Goal: Information Seeking & Learning: Learn about a topic

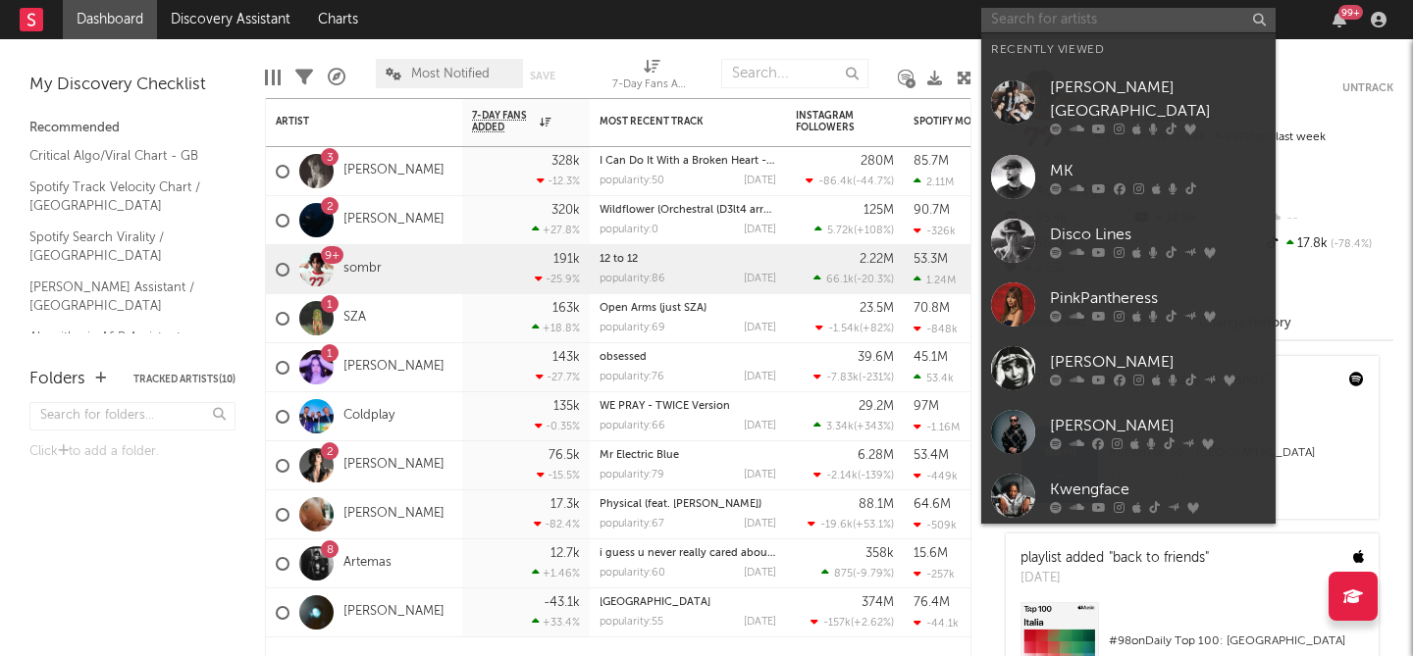
click at [1093, 29] on input "text" at bounding box center [1128, 20] width 294 height 25
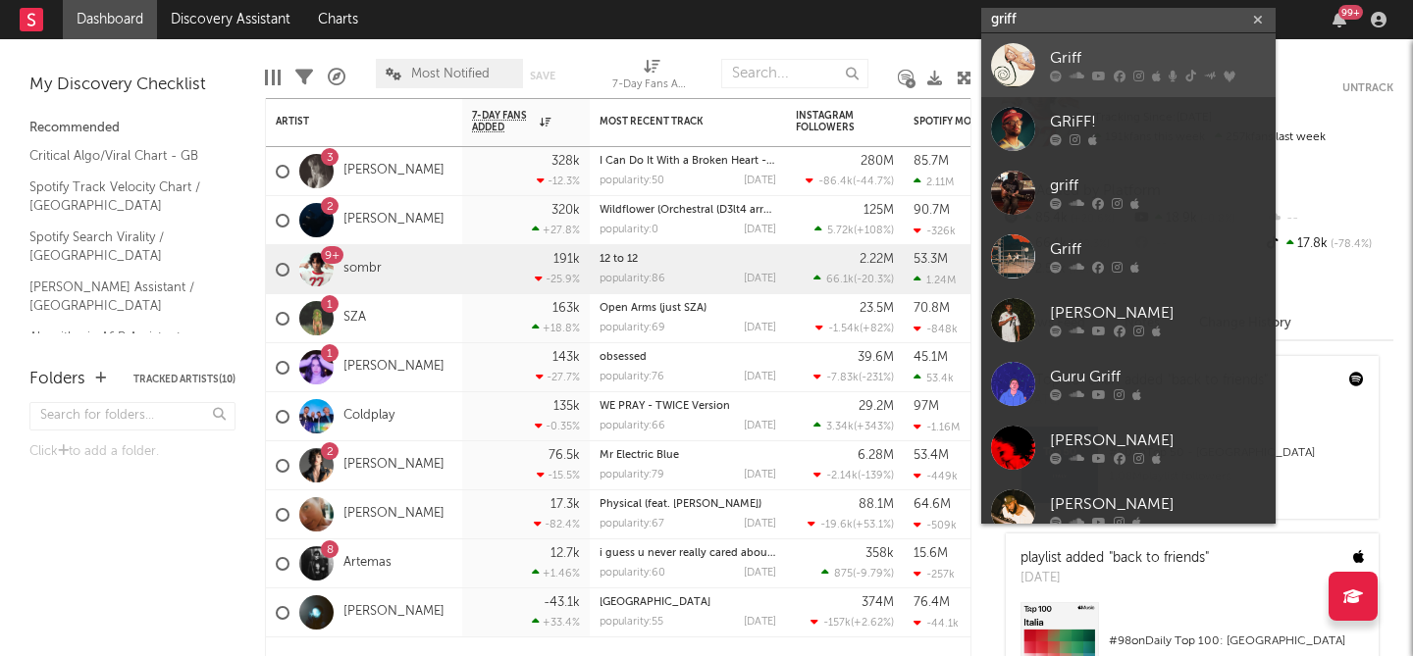
type input "griff"
click at [1120, 62] on div "Griff" at bounding box center [1158, 59] width 216 height 24
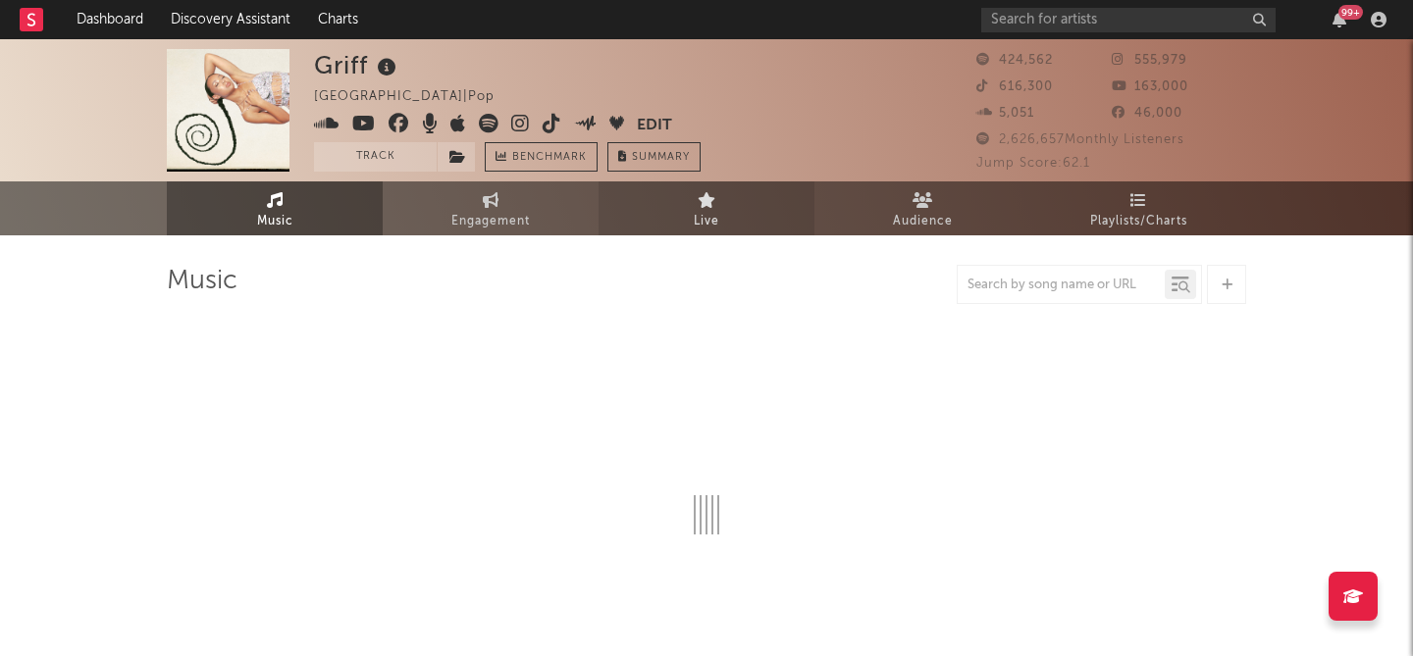
select select "6m"
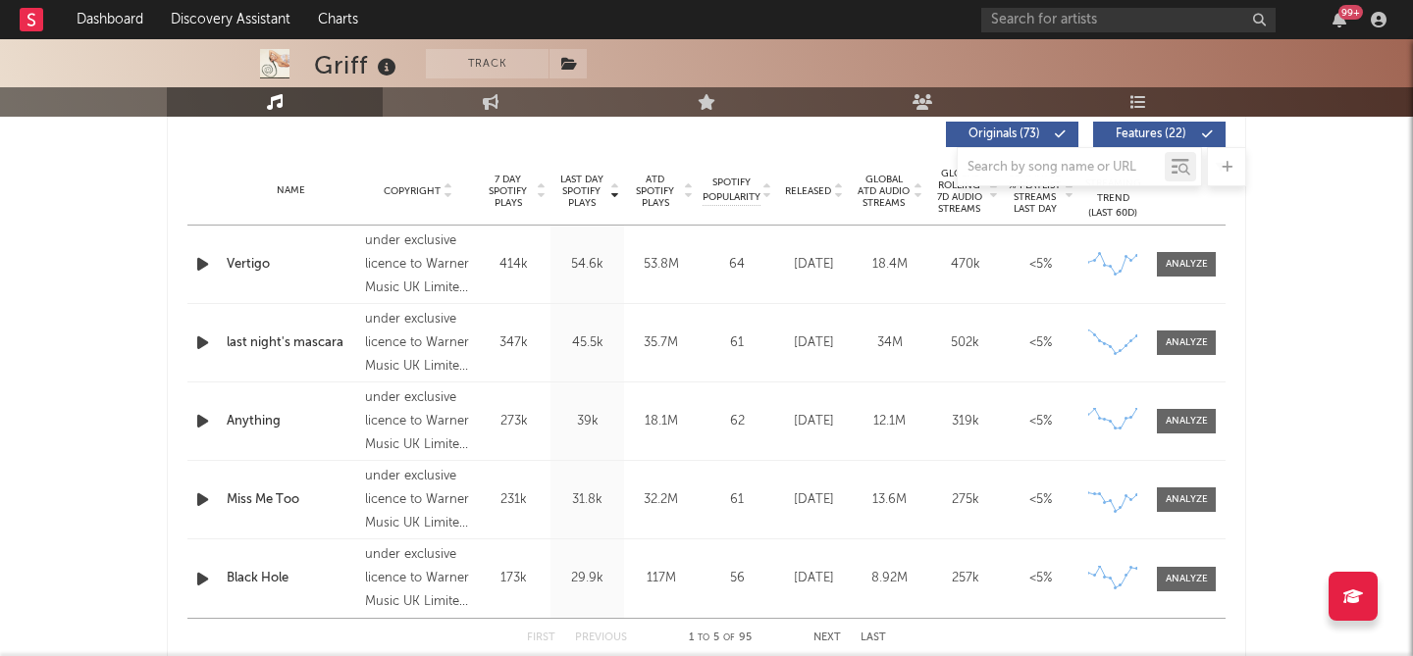
scroll to position [825, 0]
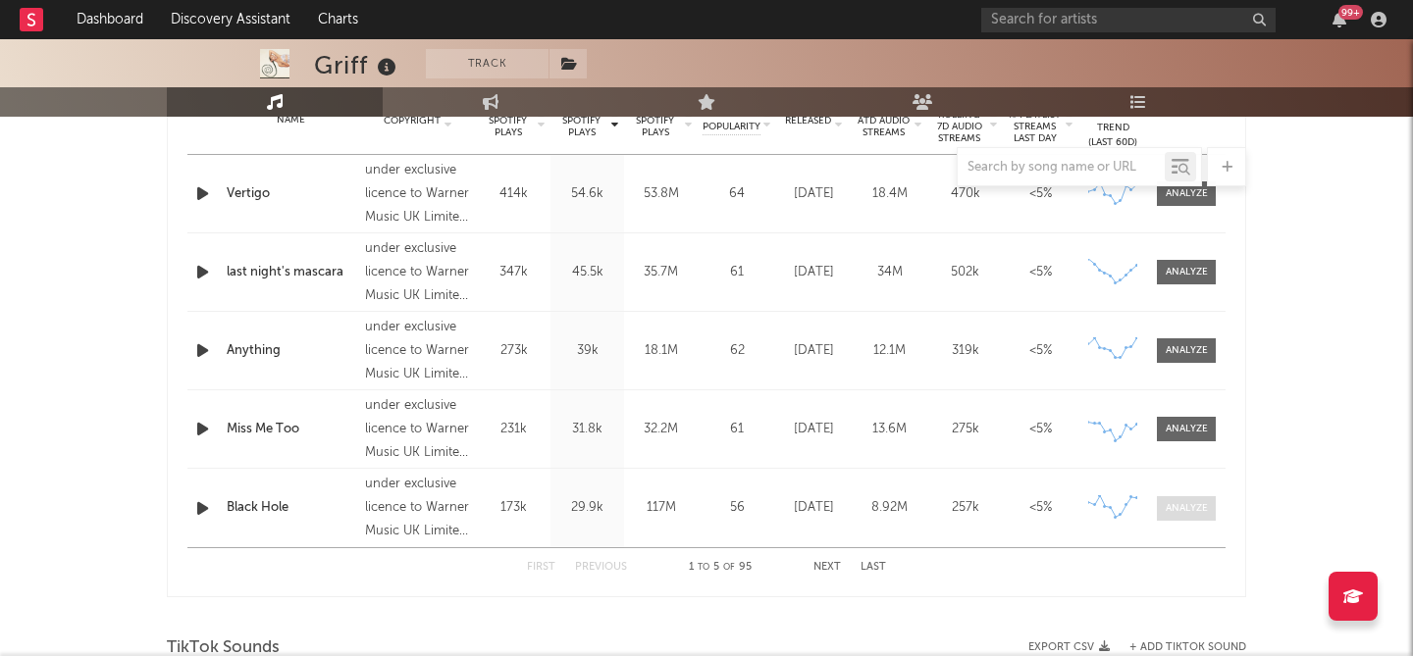
click at [1200, 510] on div at bounding box center [1186, 508] width 42 height 15
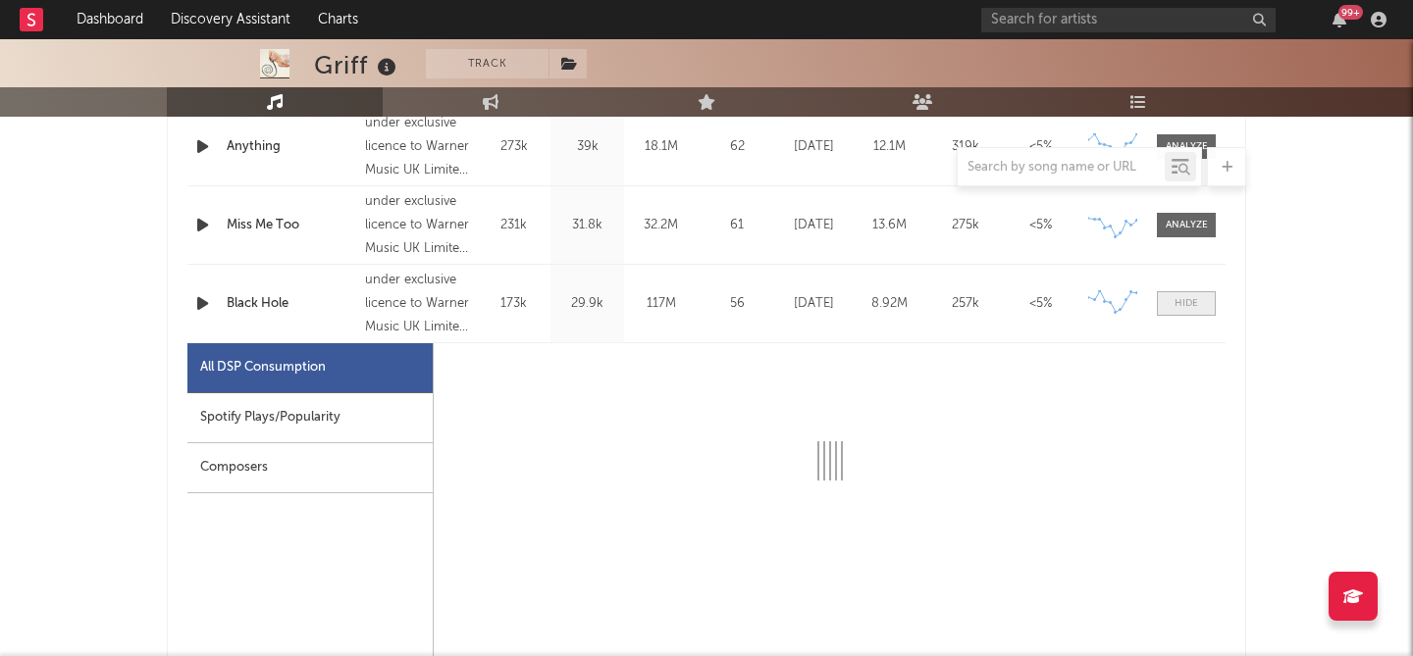
scroll to position [1032, 0]
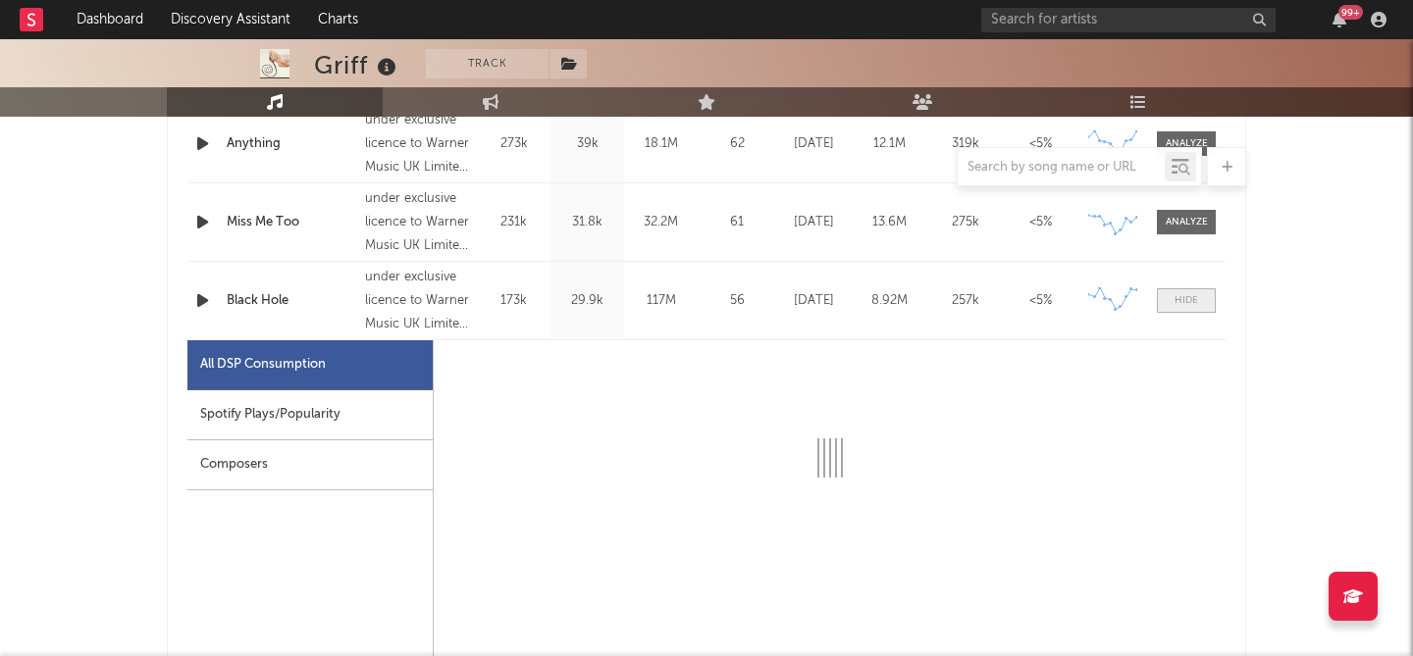
select select "6m"
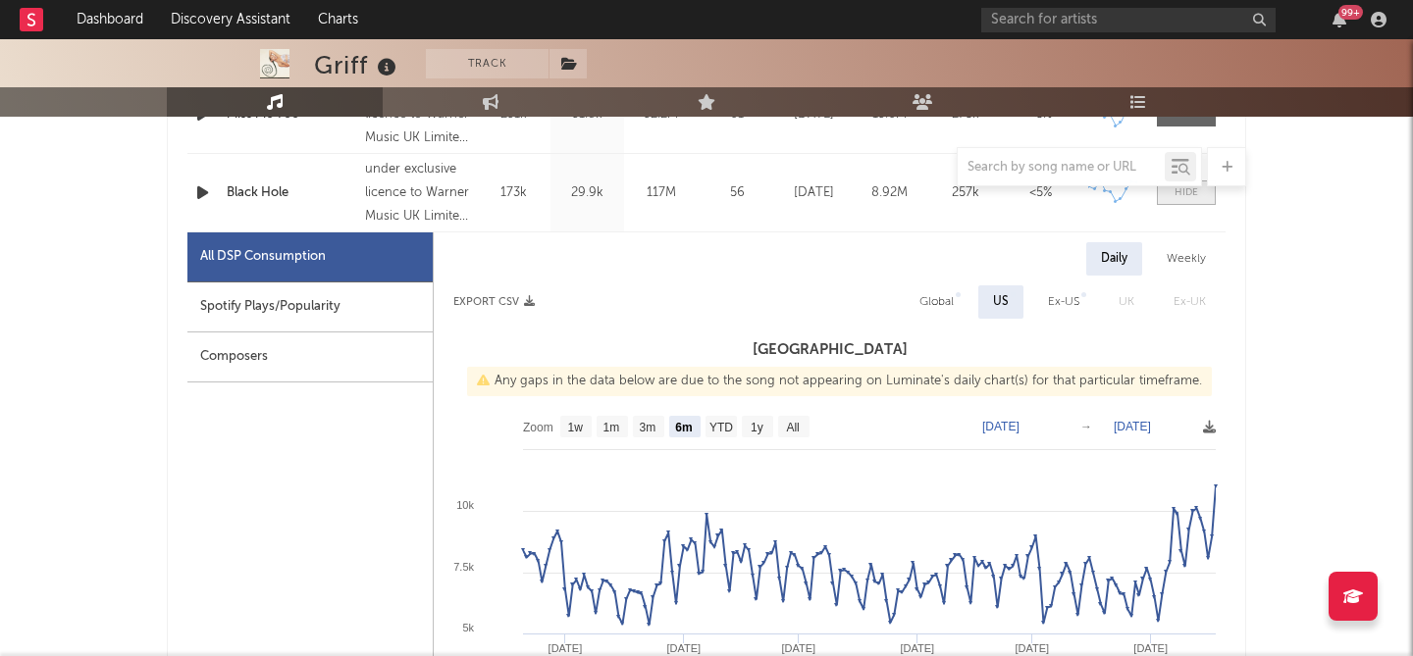
scroll to position [1210, 0]
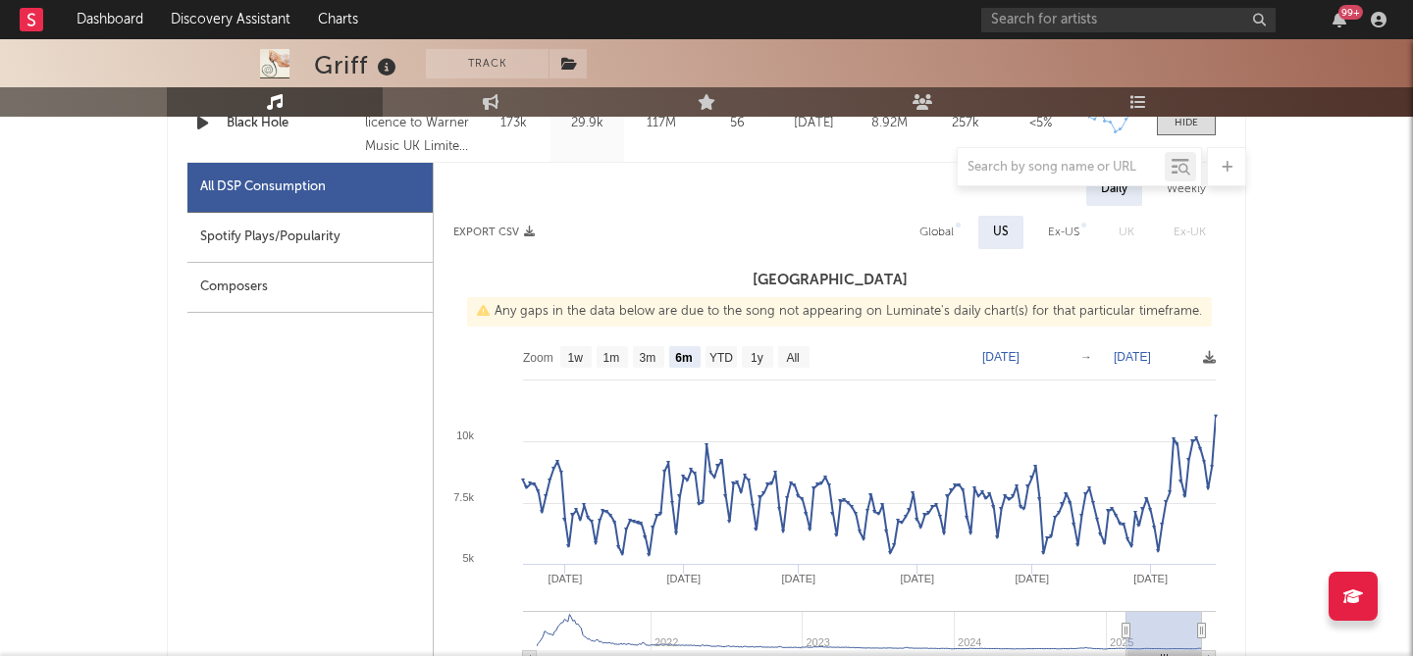
click at [933, 230] on div "Global" at bounding box center [936, 233] width 34 height 24
select select "6m"
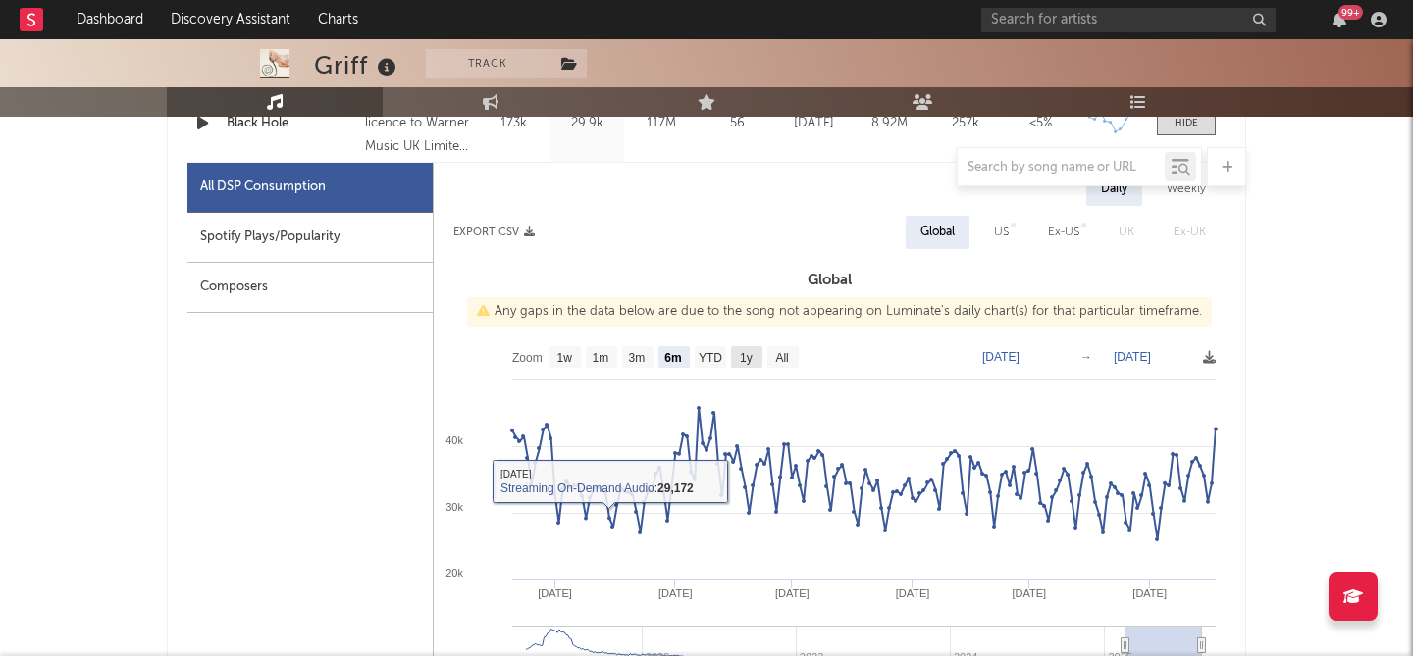
click at [745, 359] on text "1y" at bounding box center [746, 358] width 13 height 14
select select "1y"
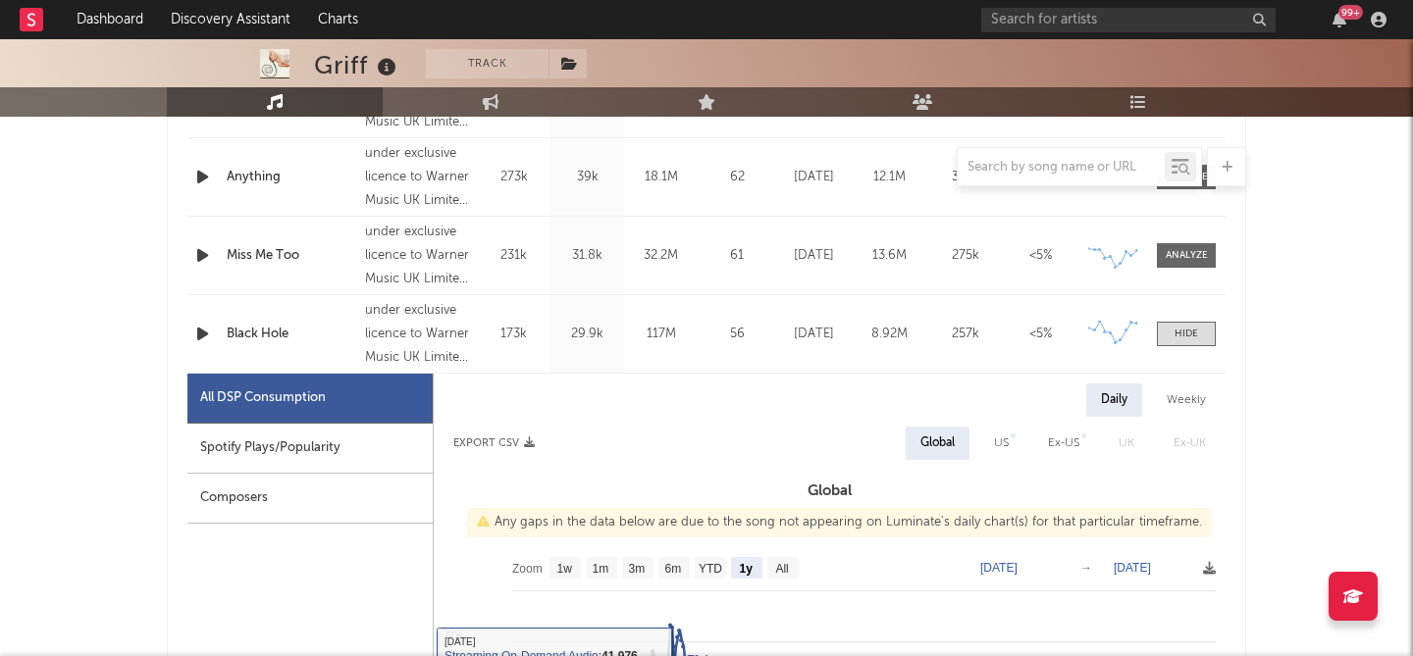
scroll to position [769, 0]
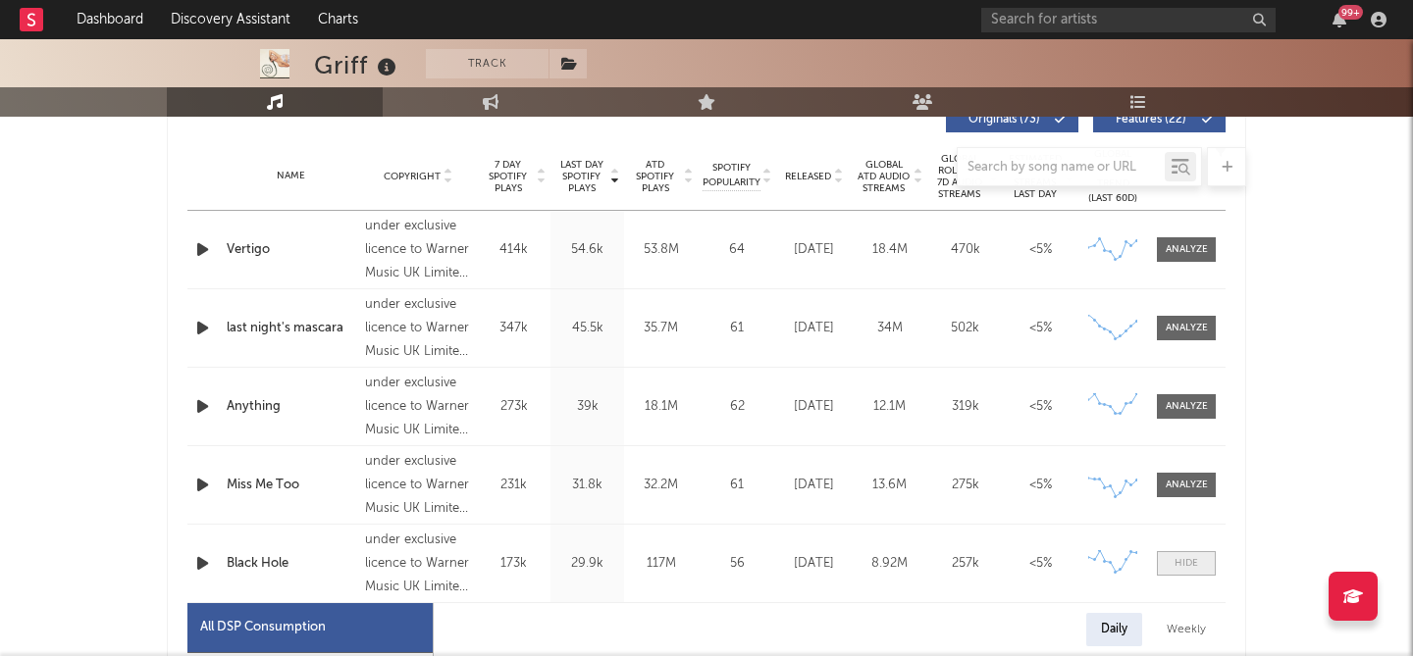
click at [1195, 560] on div at bounding box center [1186, 563] width 24 height 15
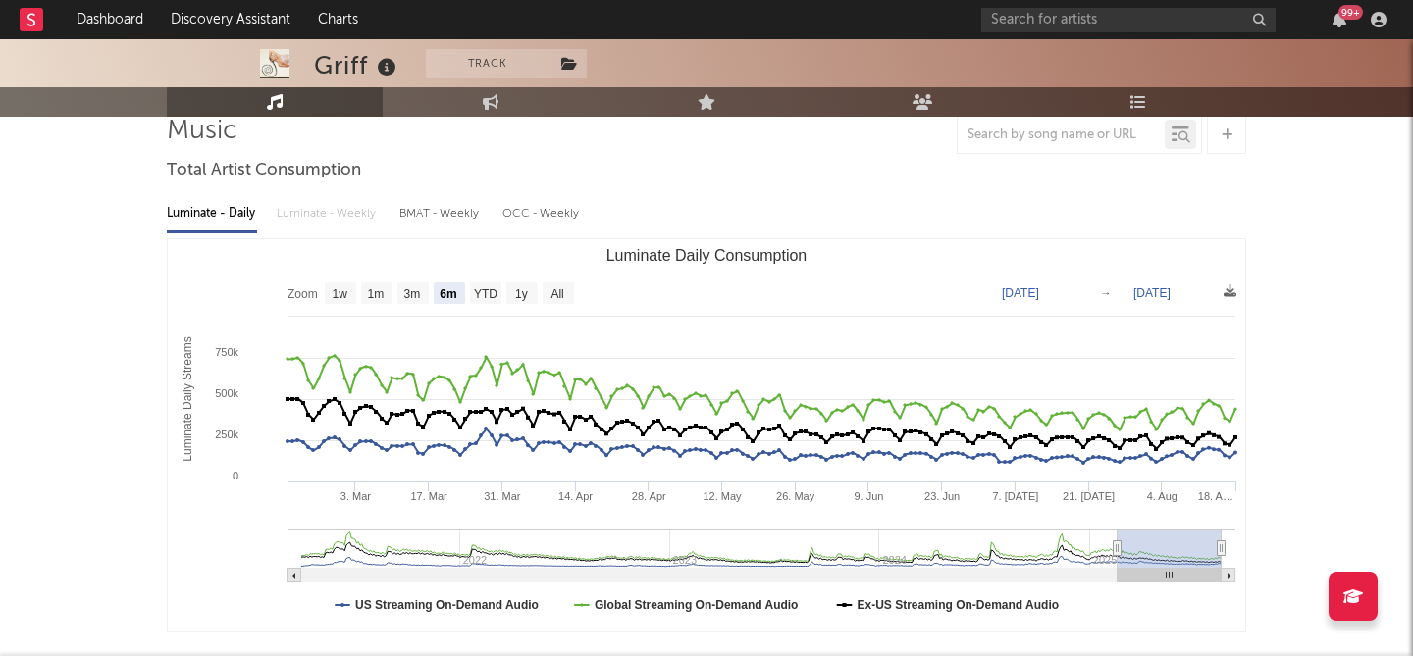
scroll to position [151, 0]
click at [557, 288] on text "All" at bounding box center [556, 293] width 13 height 14
select select "All"
type input "[DATE]"
